Goal: Task Accomplishment & Management: Use online tool/utility

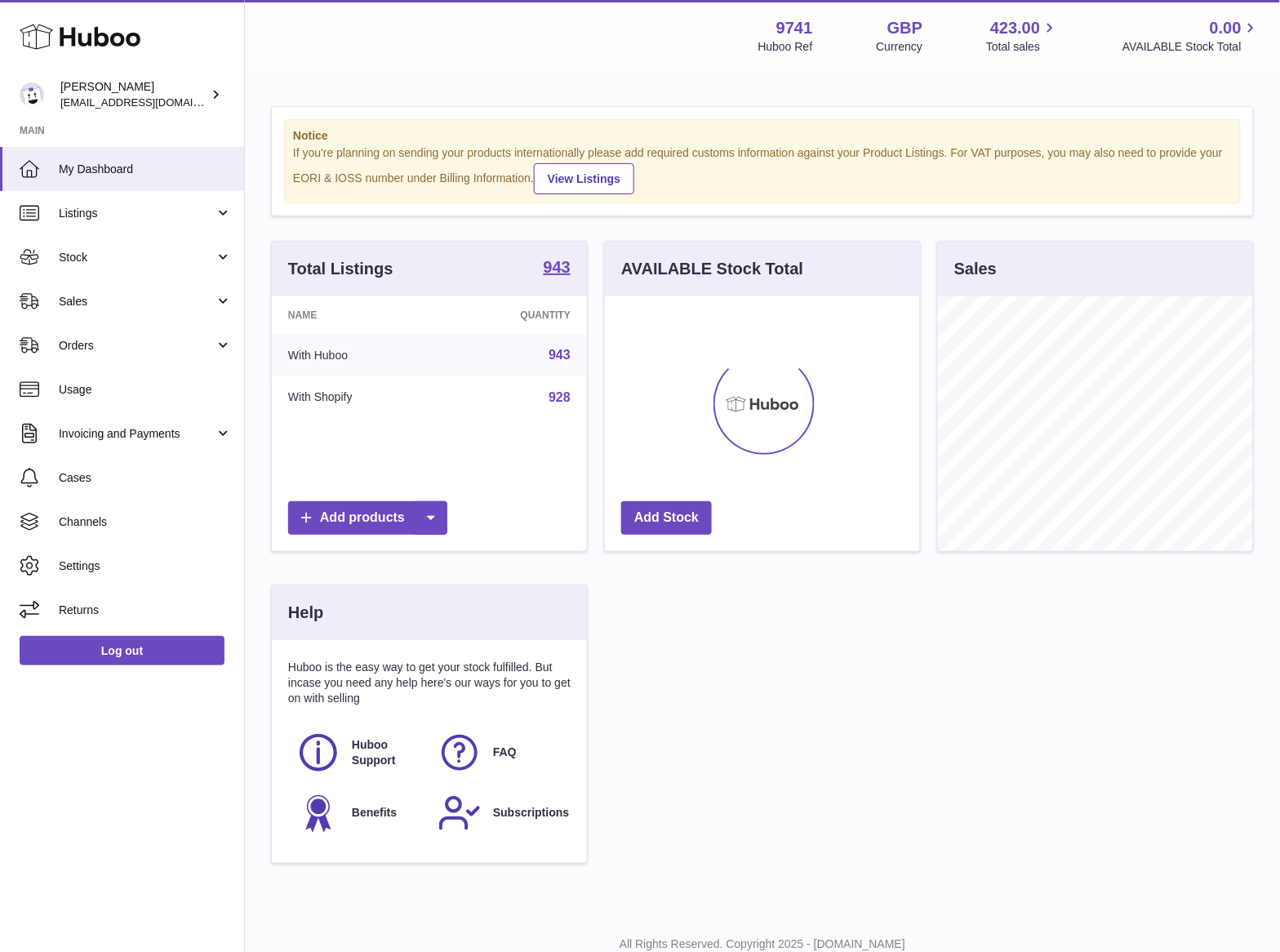
scroll to position [254, 314]
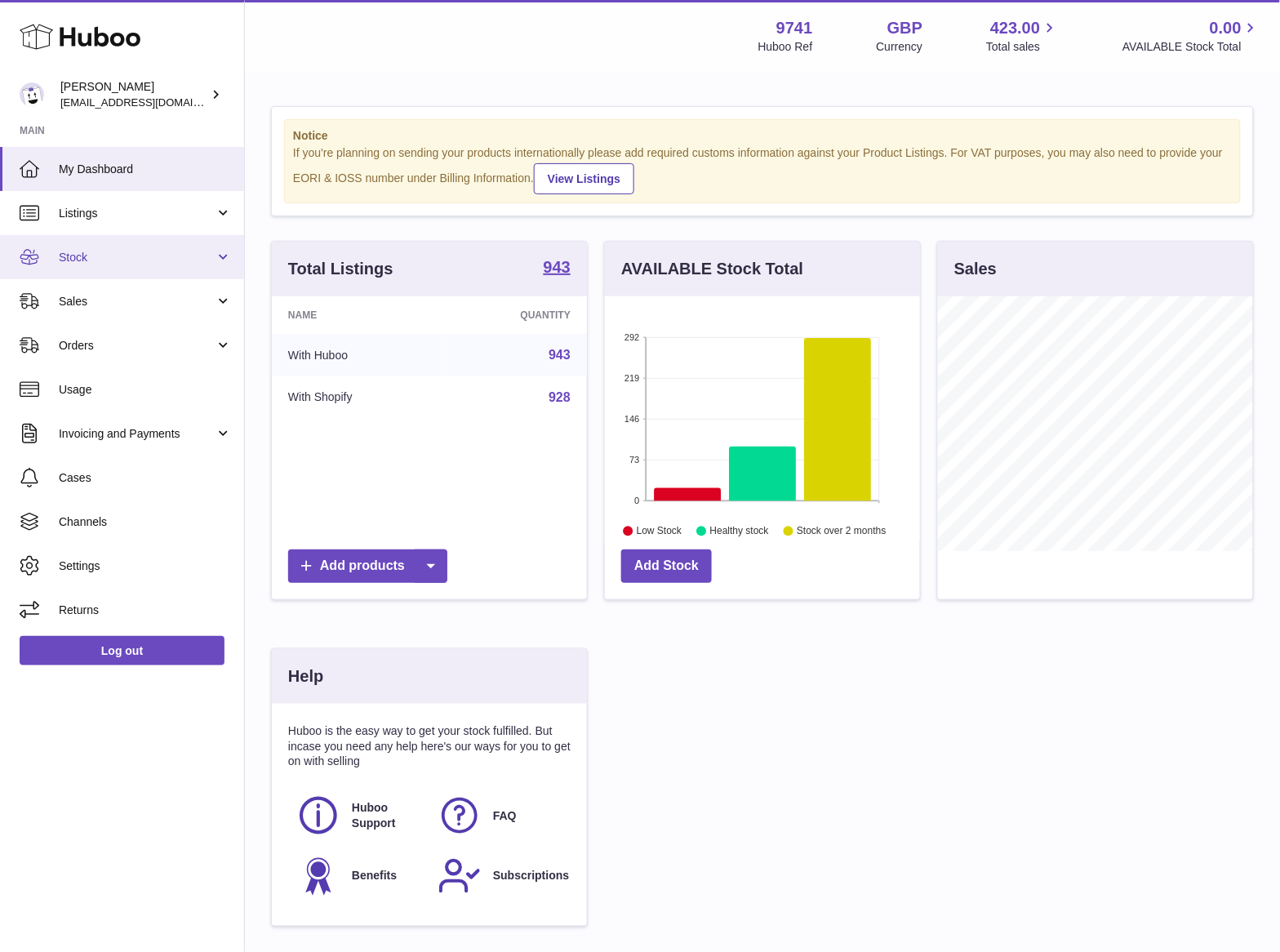
click at [78, 272] on link "Stock" at bounding box center [122, 257] width 244 height 44
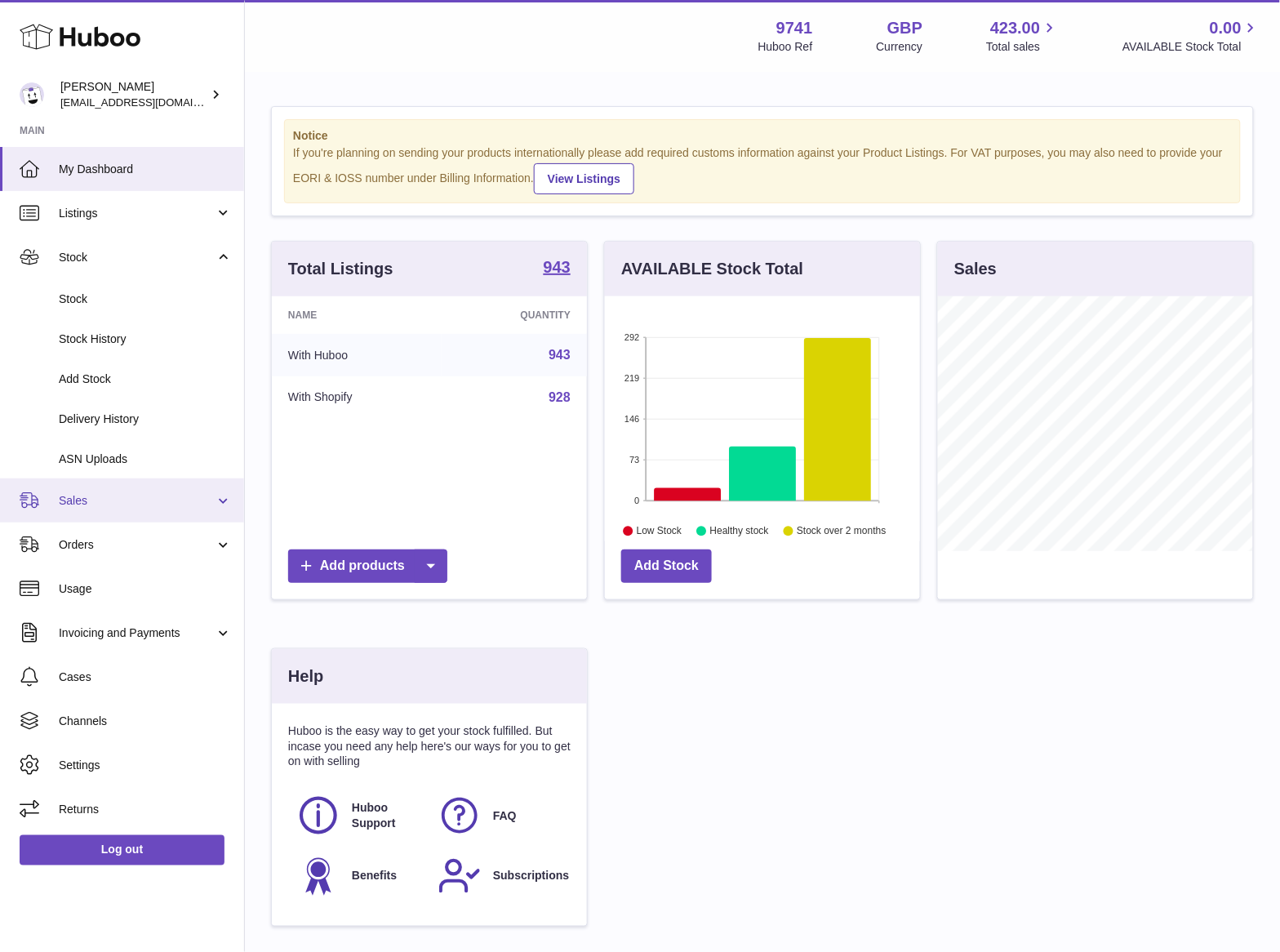
click at [83, 511] on link "Sales" at bounding box center [122, 500] width 244 height 44
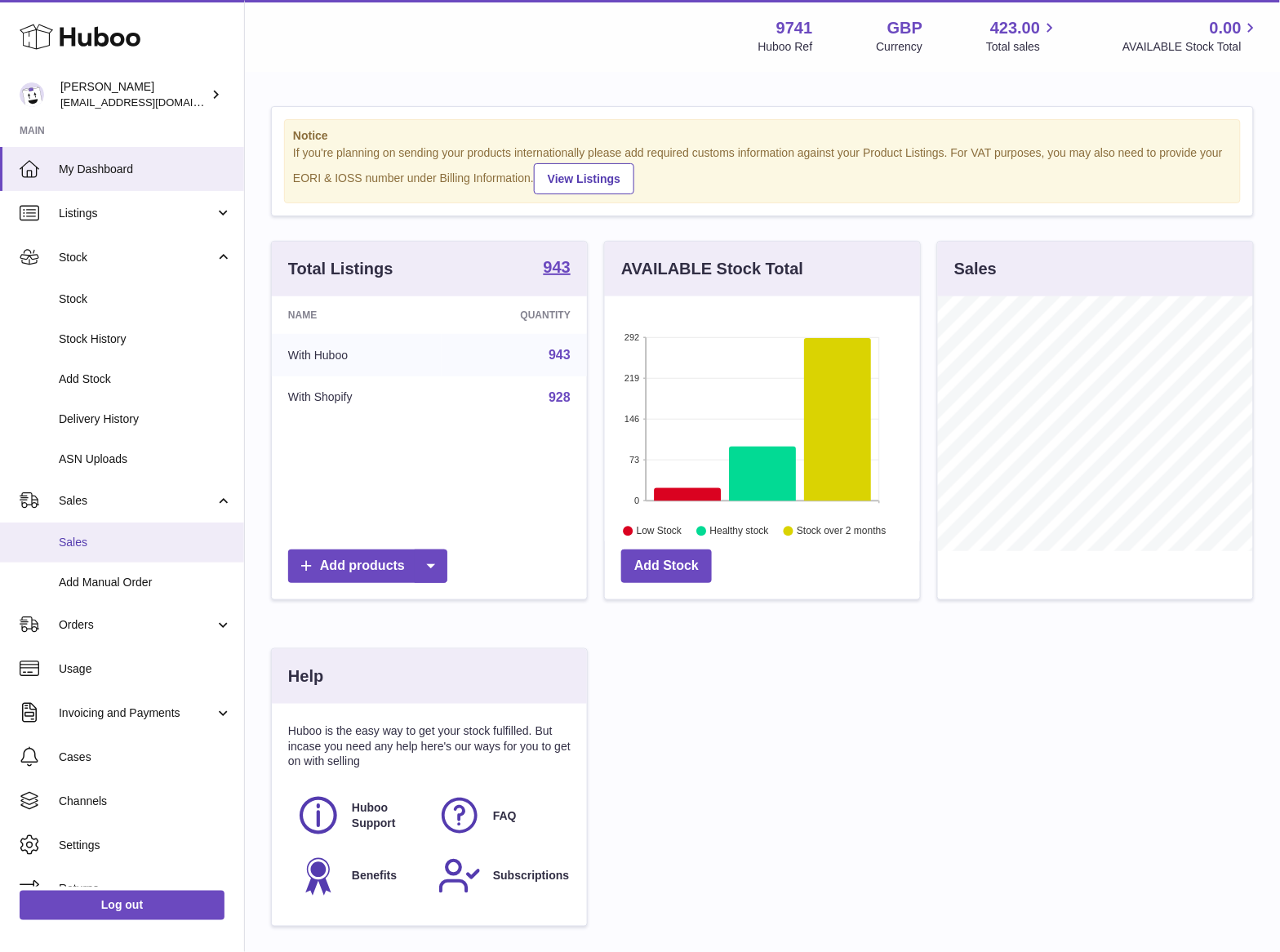
click at [87, 553] on link "Sales" at bounding box center [122, 543] width 244 height 40
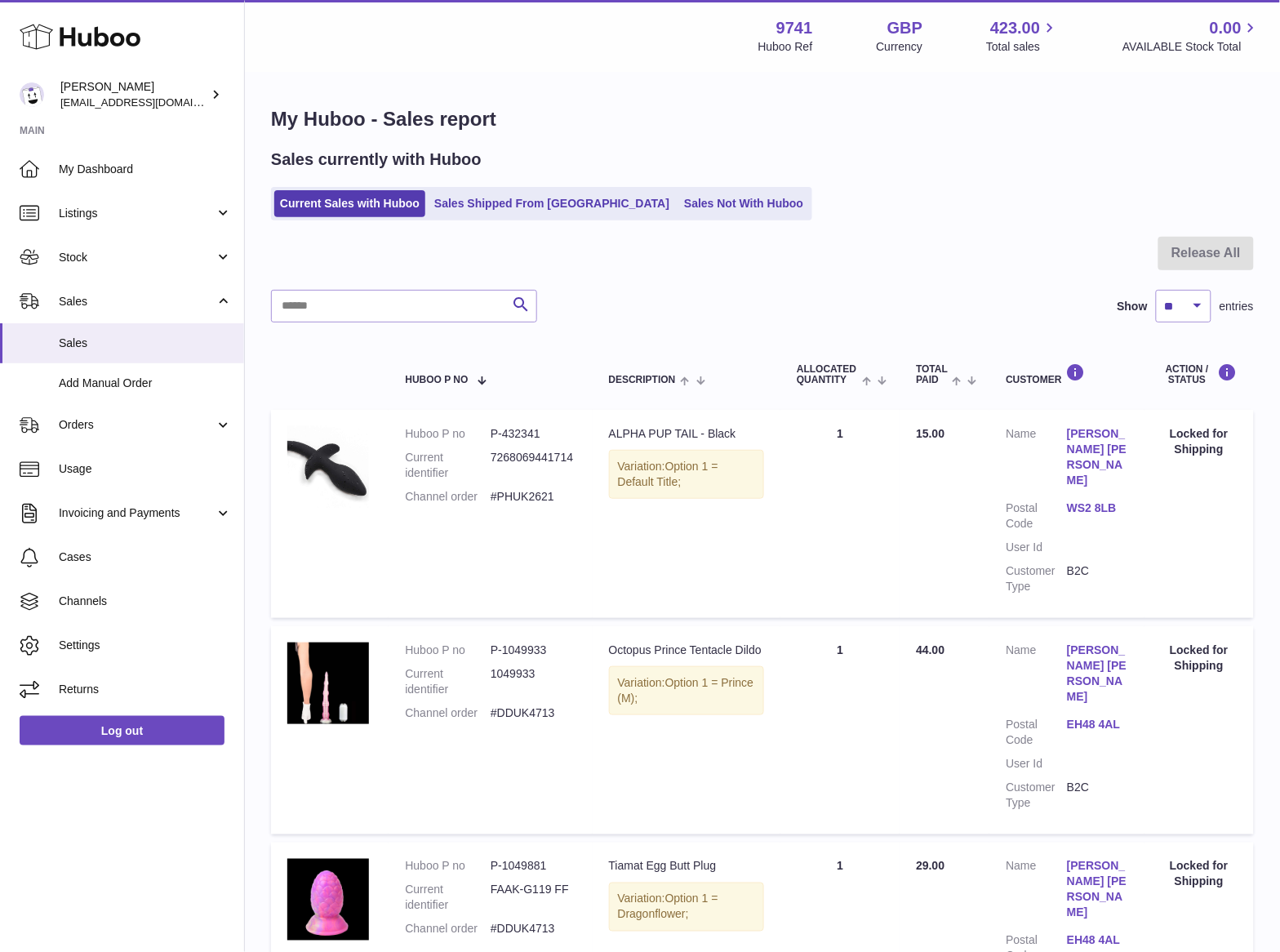
click at [670, 218] on ul "Current Sales with Huboo Sales Shipped From Huboo Sales Not With Huboo" at bounding box center [542, 203] width 542 height 33
click at [679, 212] on link "Sales Not With Huboo" at bounding box center [744, 203] width 130 height 26
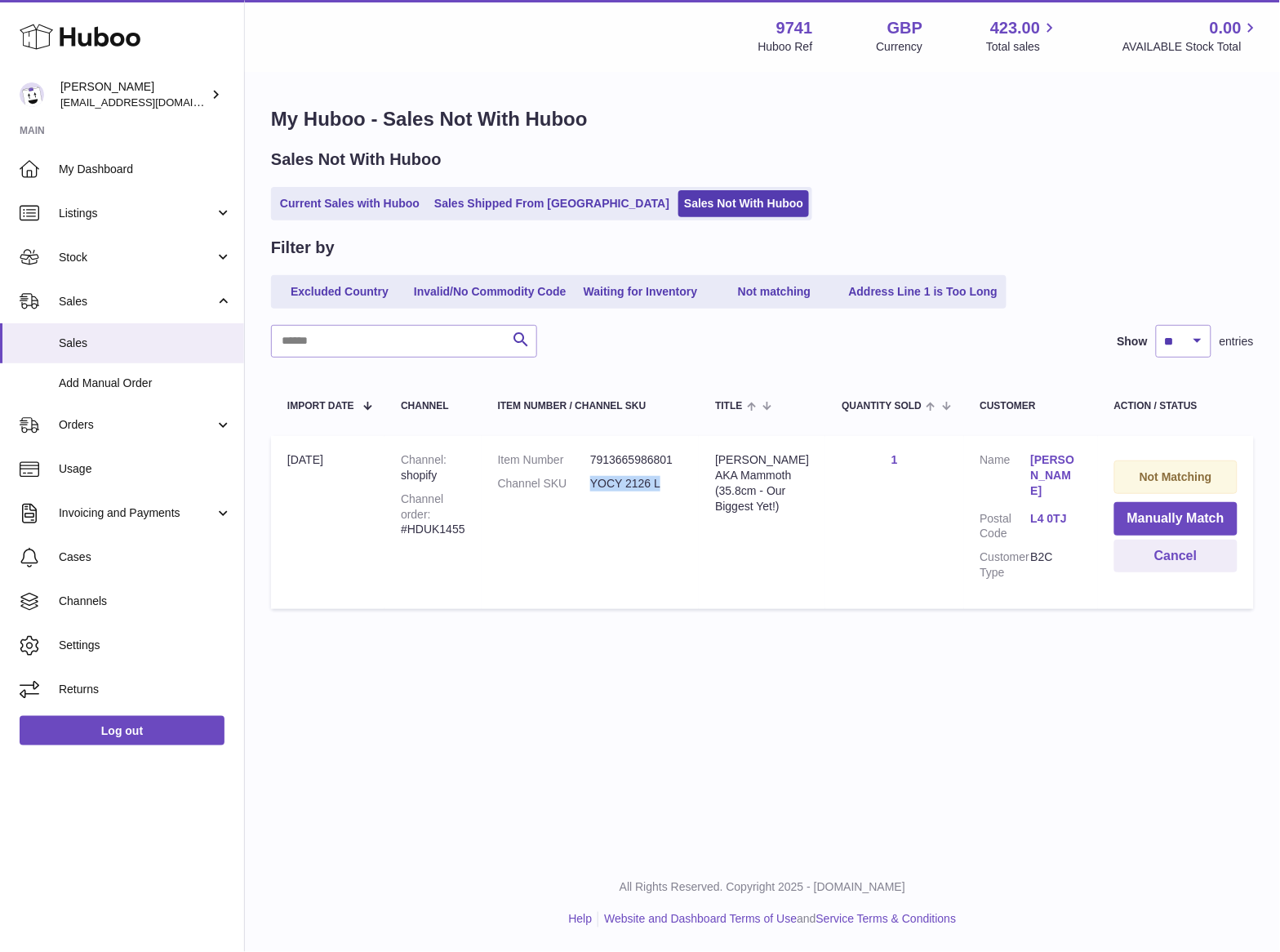
drag, startPoint x: 681, startPoint y: 488, endPoint x: 599, endPoint y: 505, distance: 83.7
click at [601, 487] on dd "YOCY 2126 L" at bounding box center [636, 483] width 93 height 15
copy dd "YOCY 2126 L"
click at [1137, 509] on button "Manually Match" at bounding box center [1176, 518] width 123 height 33
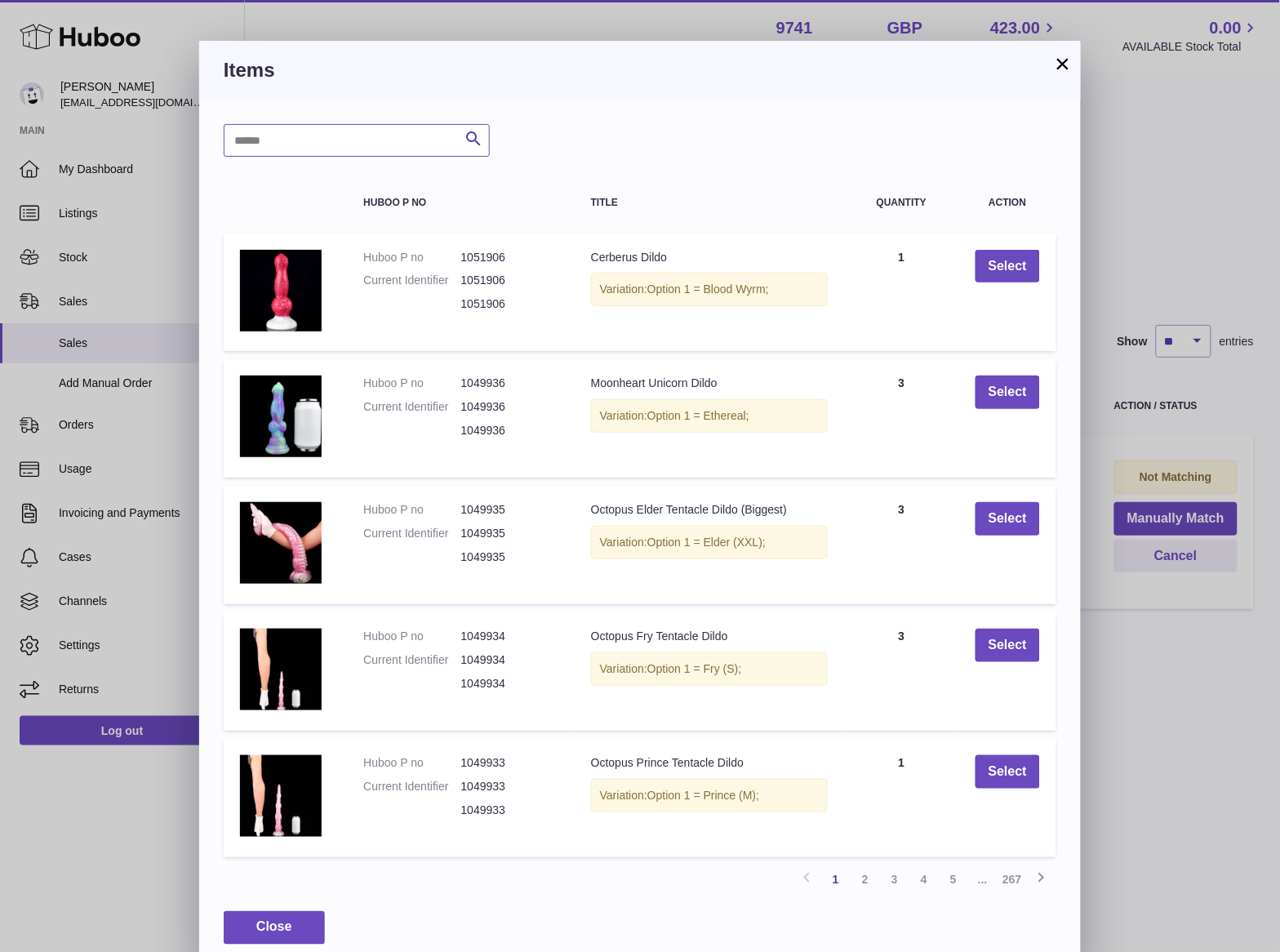
click at [362, 147] on input "text" at bounding box center [357, 140] width 267 height 33
paste input "**********"
type input "**********"
type input "*******"
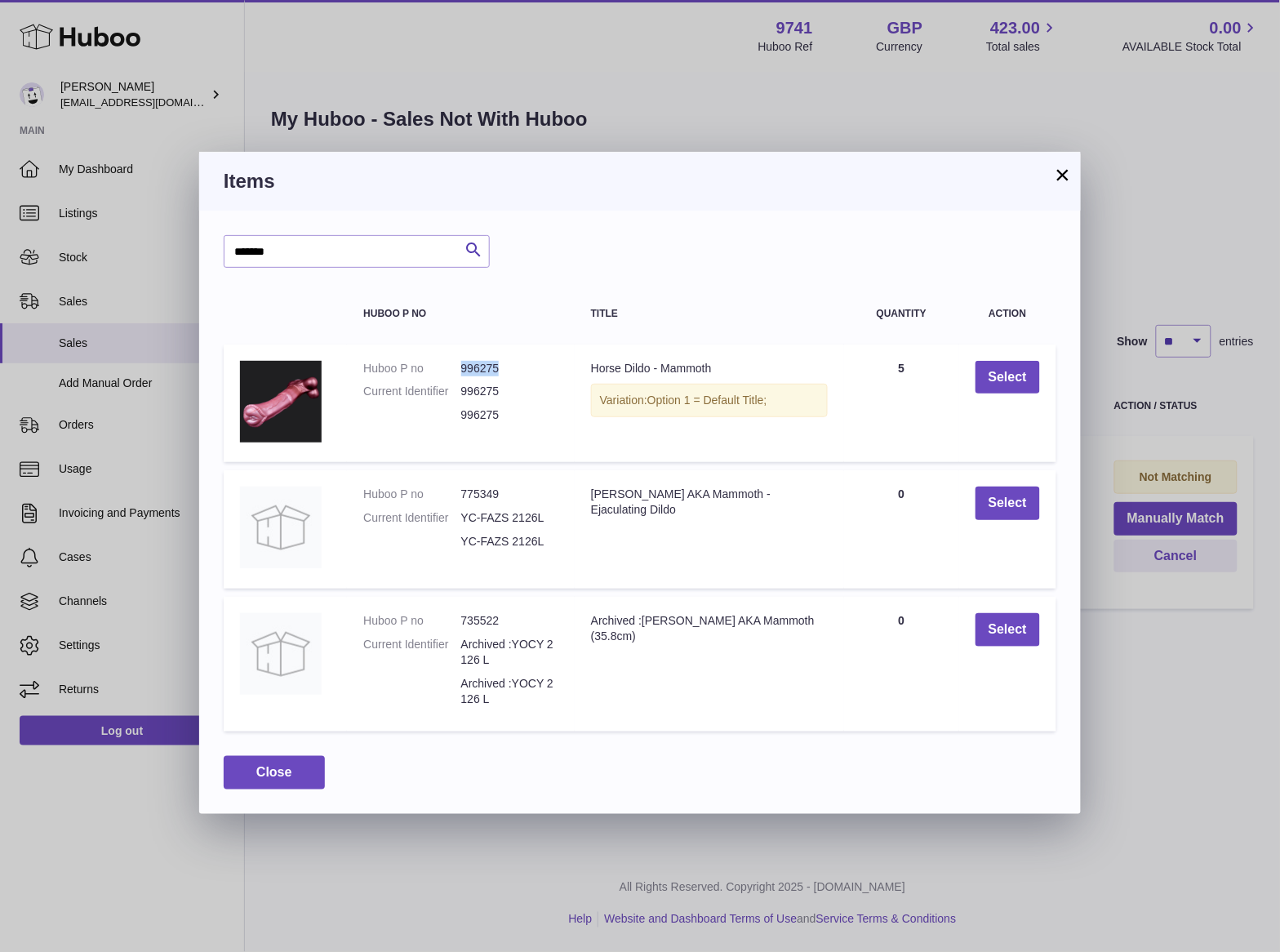
drag, startPoint x: 518, startPoint y: 365, endPoint x: 439, endPoint y: 364, distance: 79.0
click at [439, 364] on dl "Huboo P no 996275 Current Identifier 996275 996275" at bounding box center [460, 396] width 195 height 71
copy dl "996275"
click at [994, 365] on button "Select" at bounding box center [1008, 377] width 64 height 33
